Goal: Task Accomplishment & Management: Manage account settings

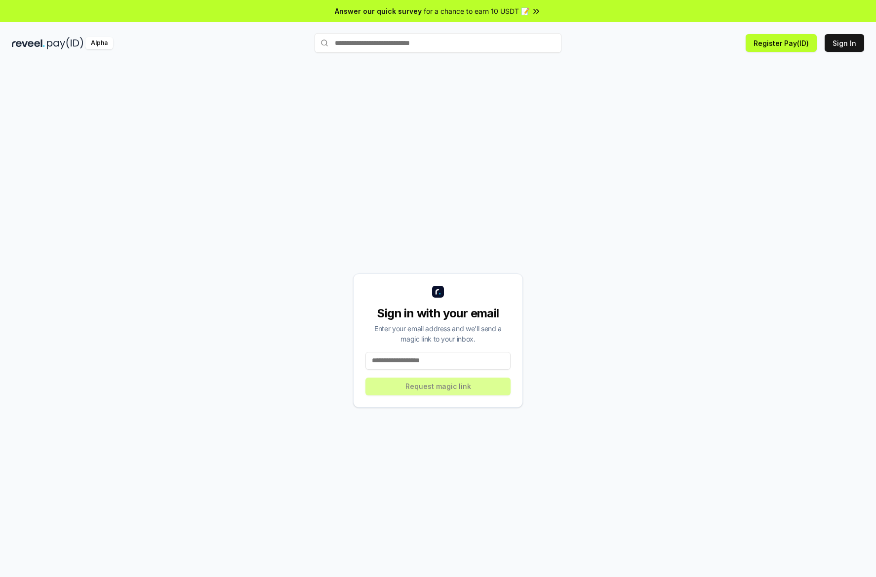
click at [484, 362] on input at bounding box center [438, 361] width 145 height 18
type input "**********"
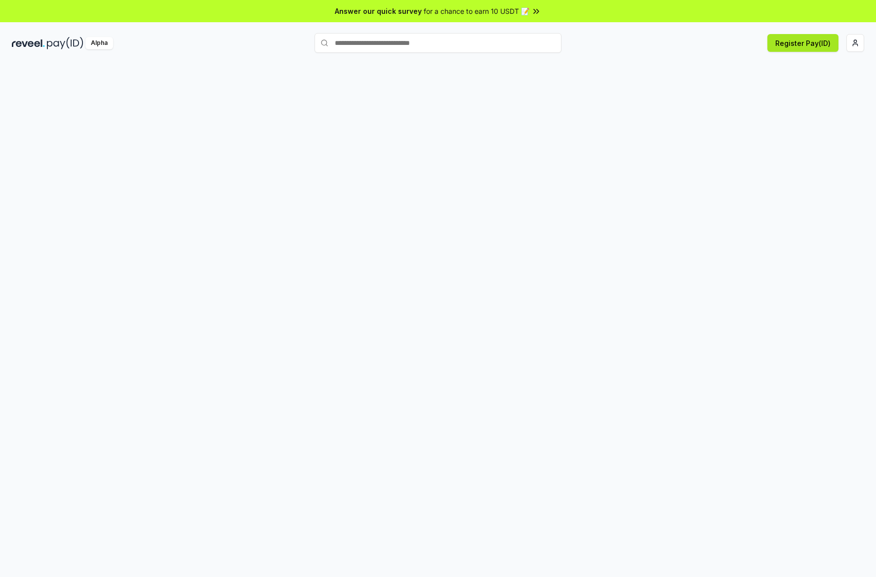
click at [808, 48] on button "Register Pay(ID)" at bounding box center [803, 43] width 71 height 18
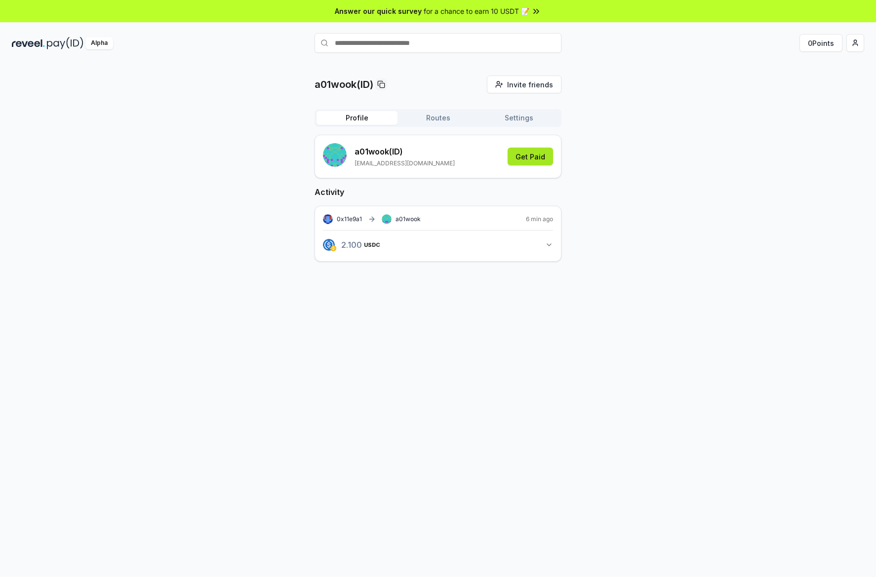
click at [542, 161] on button "Get Paid" at bounding box center [530, 157] width 45 height 18
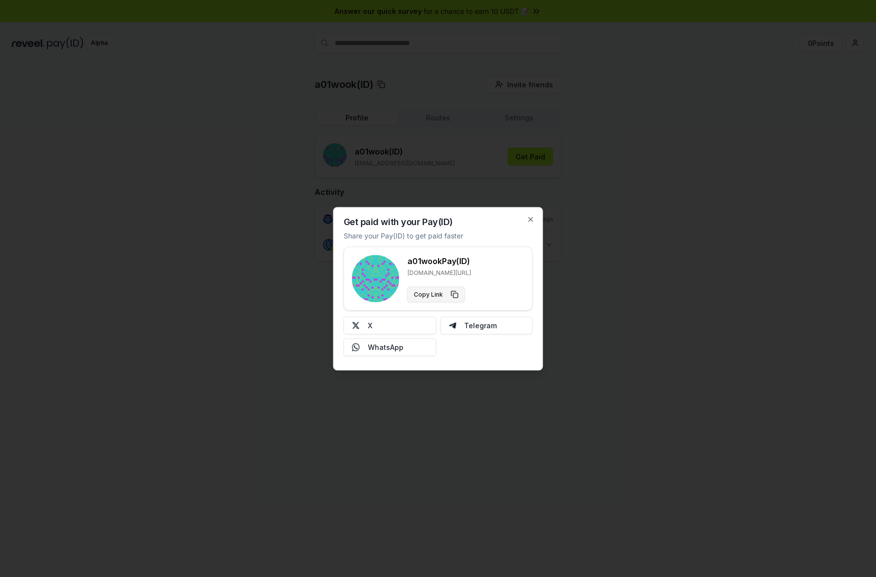
click at [453, 295] on button "Copy Link" at bounding box center [437, 294] width 58 height 16
click at [434, 149] on div at bounding box center [438, 288] width 876 height 577
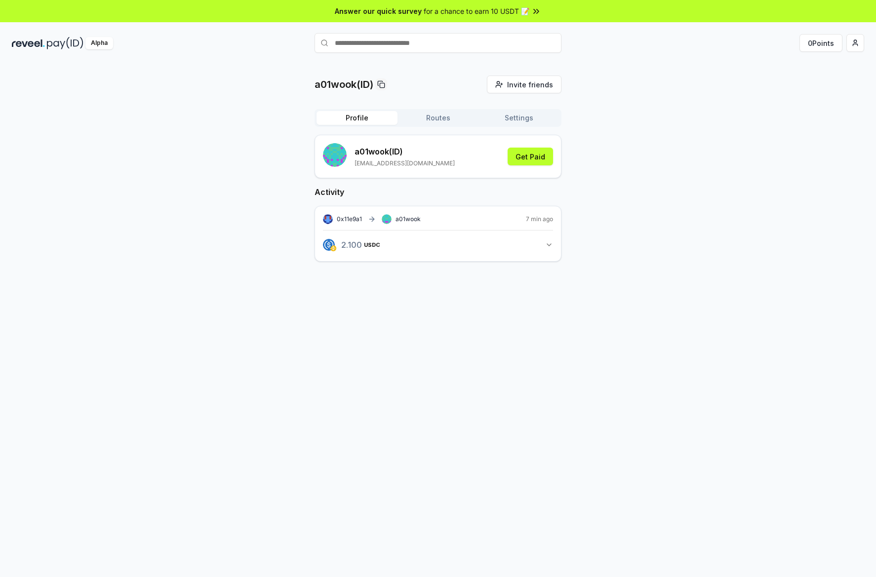
click at [418, 115] on button "Routes" at bounding box center [438, 118] width 81 height 14
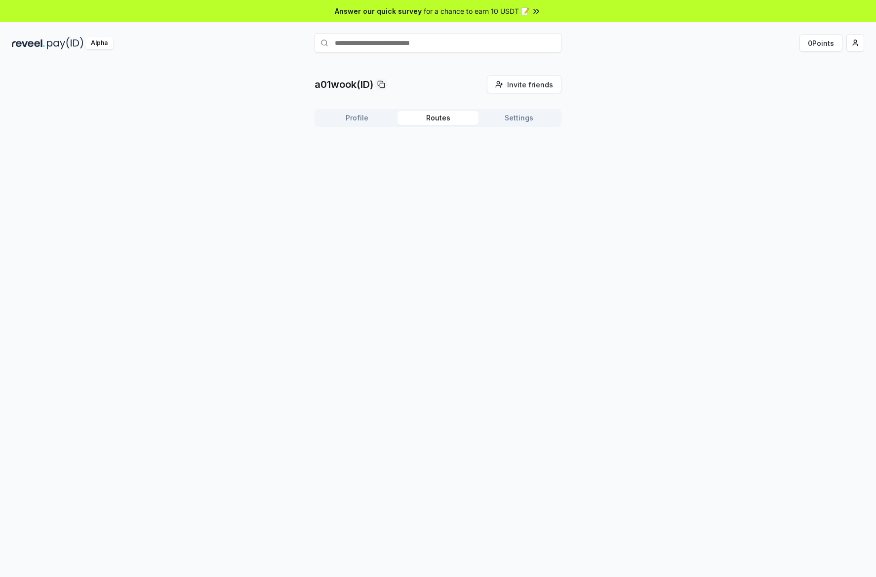
click at [506, 113] on button "Settings" at bounding box center [519, 118] width 81 height 14
click at [355, 113] on button "Profile" at bounding box center [357, 118] width 81 height 14
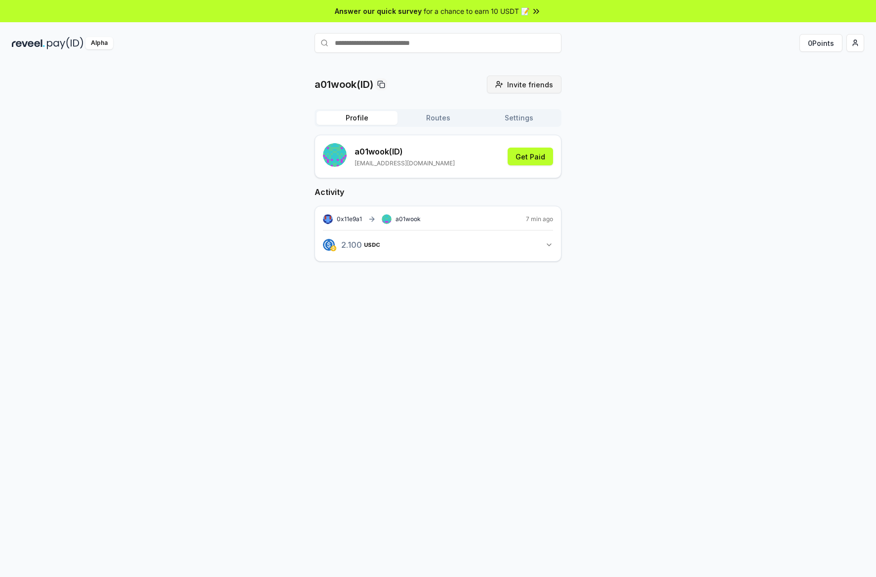
click at [523, 81] on span "Invite friends" at bounding box center [530, 85] width 46 height 10
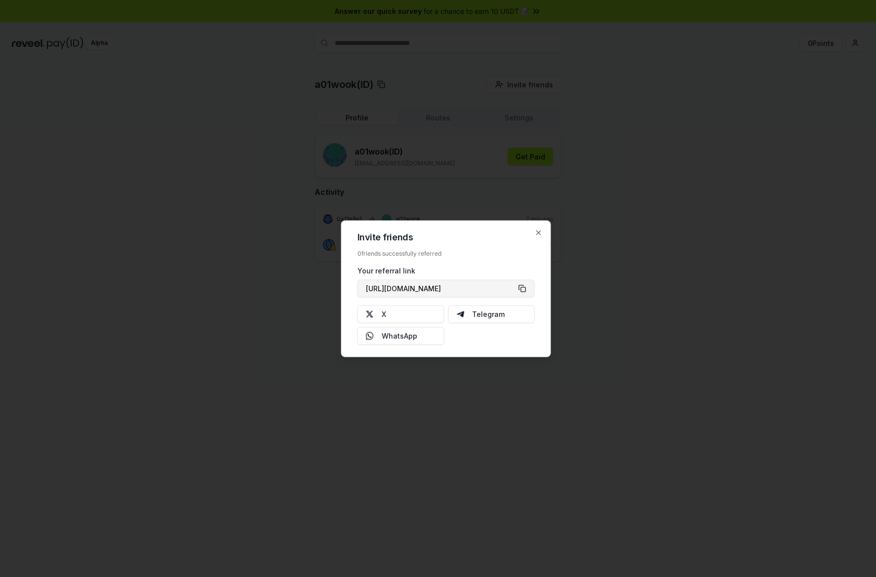
click at [523, 287] on button "https://reveel.id/refer/a01wook" at bounding box center [446, 289] width 177 height 18
click at [678, 292] on div at bounding box center [438, 288] width 876 height 577
